Goal: Task Accomplishment & Management: Manage account settings

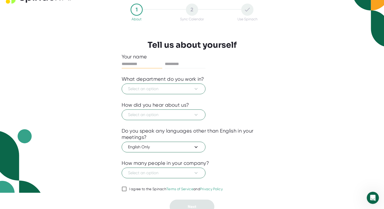
scroll to position [15, 0]
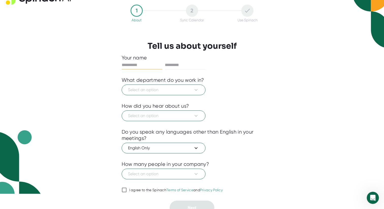
click at [142, 68] on input "text" at bounding box center [142, 65] width 41 height 8
type input "***"
click at [184, 66] on input "text" at bounding box center [185, 65] width 41 height 8
type input "*********"
click at [172, 82] on div "What department do you work in?" at bounding box center [163, 80] width 83 height 6
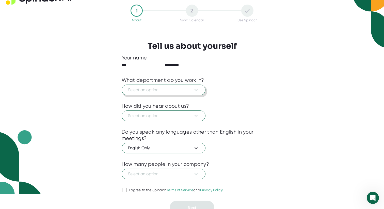
click at [167, 88] on span "Select an option" at bounding box center [163, 90] width 71 height 6
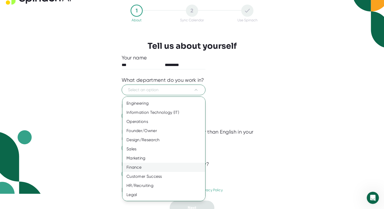
scroll to position [0, 0]
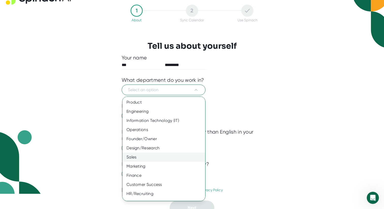
click at [149, 157] on div "Sales" at bounding box center [163, 157] width 83 height 9
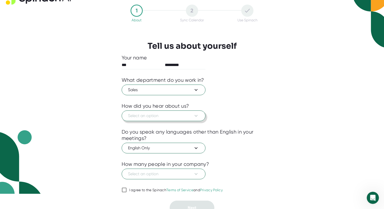
click at [162, 113] on span "Select an option" at bounding box center [163, 116] width 71 height 6
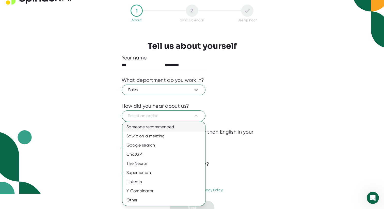
click at [156, 129] on div "Someone recommended" at bounding box center [163, 126] width 83 height 9
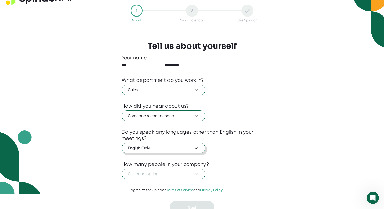
click at [161, 150] on span "English Only" at bounding box center [163, 148] width 71 height 6
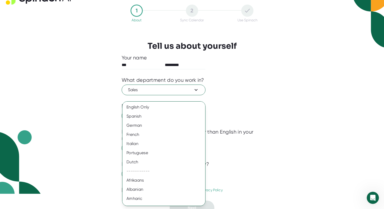
click at [248, 142] on div at bounding box center [192, 104] width 384 height 209
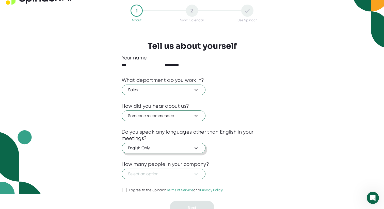
scroll to position [21, 0]
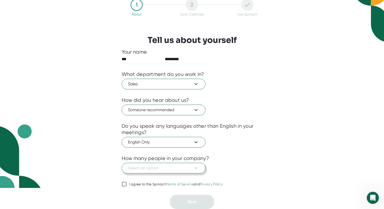
click at [172, 167] on span "Select an option" at bounding box center [163, 168] width 71 height 6
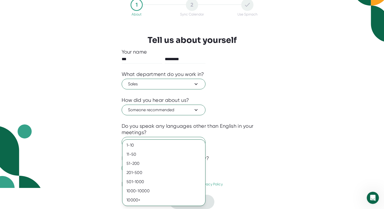
click at [227, 143] on div at bounding box center [192, 104] width 384 height 209
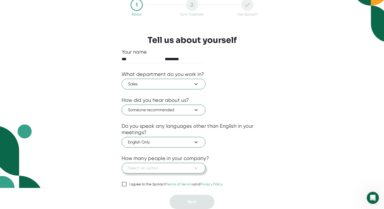
click at [162, 169] on span "Select an option" at bounding box center [163, 168] width 71 height 6
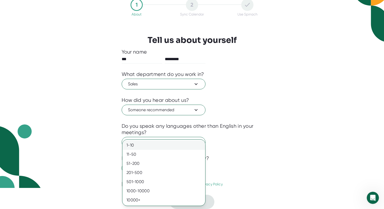
click at [144, 147] on div "1-10" at bounding box center [163, 145] width 83 height 9
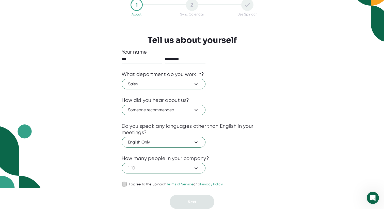
click at [122, 186] on input "I agree to the Spinach Terms of Service and Privacy Policy" at bounding box center [124, 184] width 5 height 6
checkbox input "true"
click at [188, 206] on button "Next" at bounding box center [192, 202] width 45 height 14
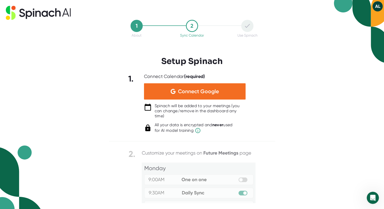
scroll to position [0, 0]
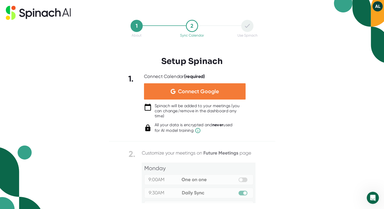
click at [216, 91] on span "Connect Google" at bounding box center [198, 91] width 41 height 5
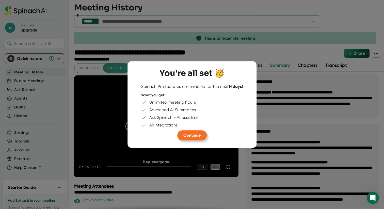
click at [189, 138] on button "Continue" at bounding box center [191, 135] width 29 height 10
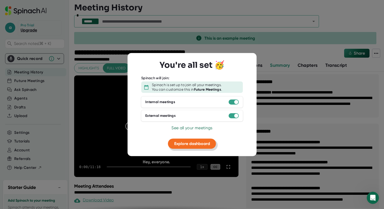
click at [200, 144] on span "Explore dashboard" at bounding box center [192, 143] width 36 height 5
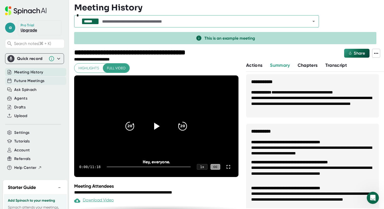
click at [33, 83] on span "Future Meetings" at bounding box center [29, 81] width 30 height 6
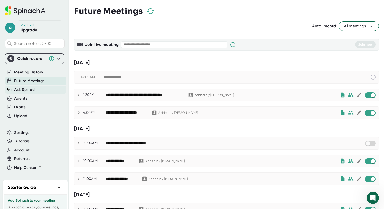
click at [32, 88] on span "Ask Spinach" at bounding box center [25, 90] width 23 height 6
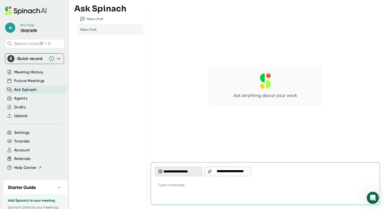
click at [181, 169] on button "**********" at bounding box center [178, 172] width 47 height 10
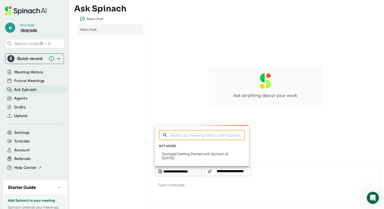
click at [167, 111] on div at bounding box center [192, 104] width 384 height 209
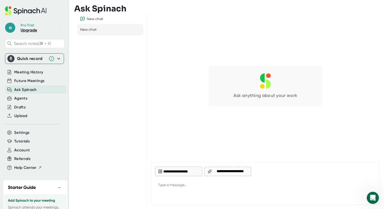
type textarea "x"
click at [40, 99] on div "Agents" at bounding box center [35, 98] width 61 height 8
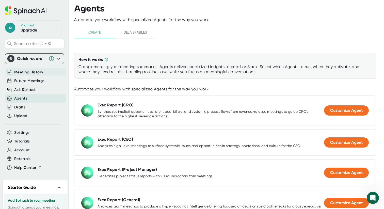
click at [33, 73] on span "Meeting History" at bounding box center [28, 72] width 29 height 6
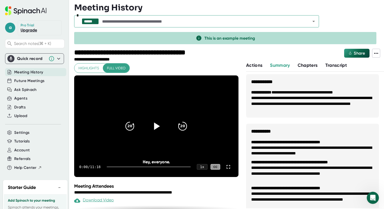
click at [155, 123] on icon at bounding box center [156, 126] width 13 height 13
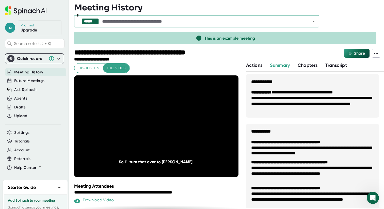
click at [91, 70] on span "Highlights" at bounding box center [88, 68] width 21 height 6
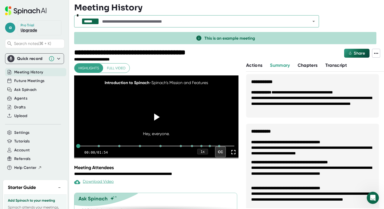
click at [159, 127] on div at bounding box center [156, 117] width 20 height 20
click at [156, 123] on icon at bounding box center [156, 117] width 13 height 13
click at [98, 148] on div at bounding box center [99, 146] width 4 height 4
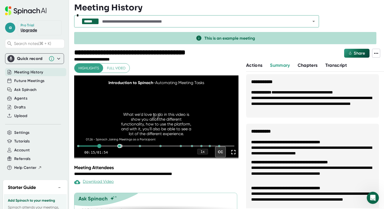
click at [121, 148] on div at bounding box center [119, 146] width 4 height 4
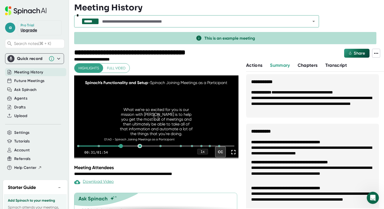
click at [139, 148] on div at bounding box center [140, 146] width 4 height 4
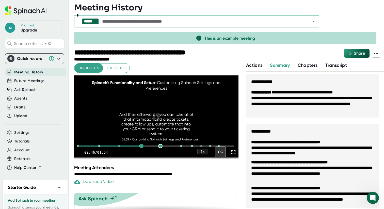
click at [160, 148] on div at bounding box center [160, 146] width 4 height 4
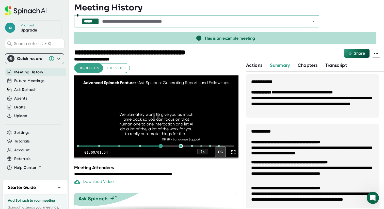
click at [181, 148] on div at bounding box center [181, 146] width 4 height 4
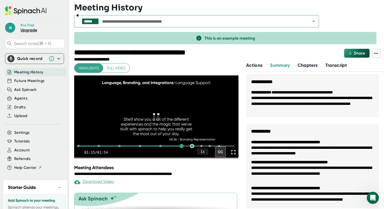
click at [192, 148] on div at bounding box center [192, 146] width 4 height 4
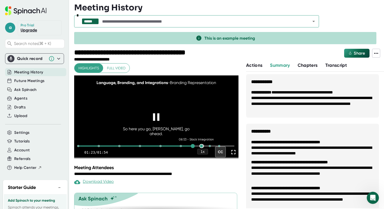
click at [202, 148] on div at bounding box center [201, 146] width 4 height 4
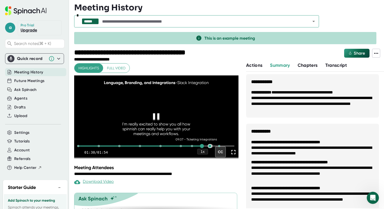
click at [211, 148] on div at bounding box center [210, 146] width 4 height 4
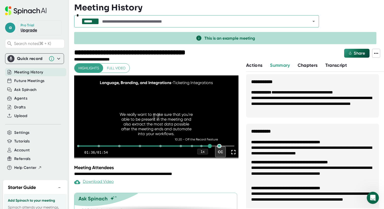
click at [220, 148] on div at bounding box center [219, 146] width 4 height 4
click at [124, 103] on video at bounding box center [156, 116] width 164 height 82
click at [26, 95] on div "Agents" at bounding box center [35, 98] width 61 height 8
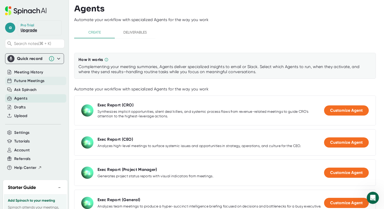
click at [38, 79] on span "Future Meetings" at bounding box center [29, 81] width 30 height 6
